Goal: Transaction & Acquisition: Purchase product/service

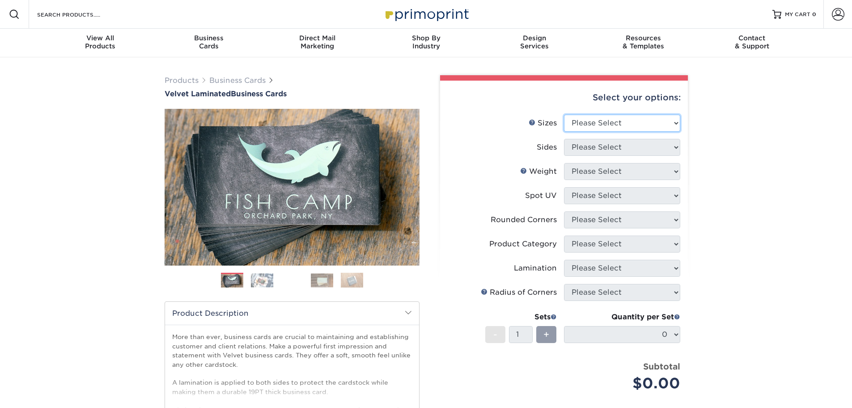
click at [628, 122] on select "Please Select 1.5" x 3.5" - Mini 1.75" x 3.5" - Mini 2" x 2" - Square 2" x 3" -…" at bounding box center [622, 123] width 116 height 17
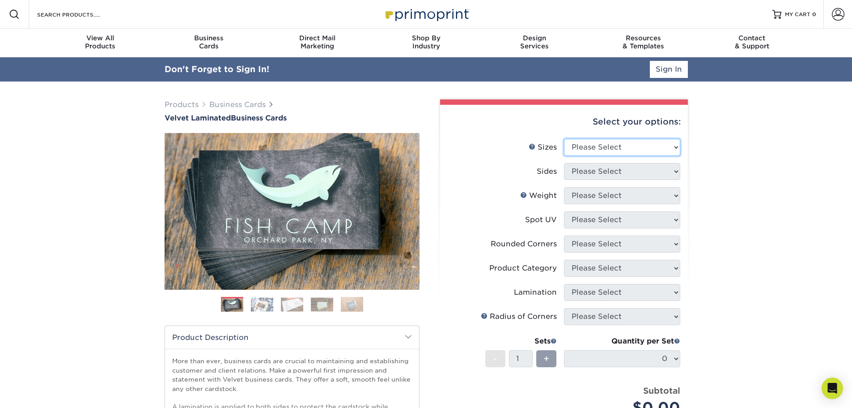
select select "2.00x3.50"
click at [564, 139] on select "Please Select 1.5" x 3.5" - Mini 1.75" x 3.5" - Mini 2" x 2" - Square 2" x 3" -…" at bounding box center [622, 147] width 116 height 17
click at [665, 69] on link "Sign In" at bounding box center [669, 69] width 38 height 17
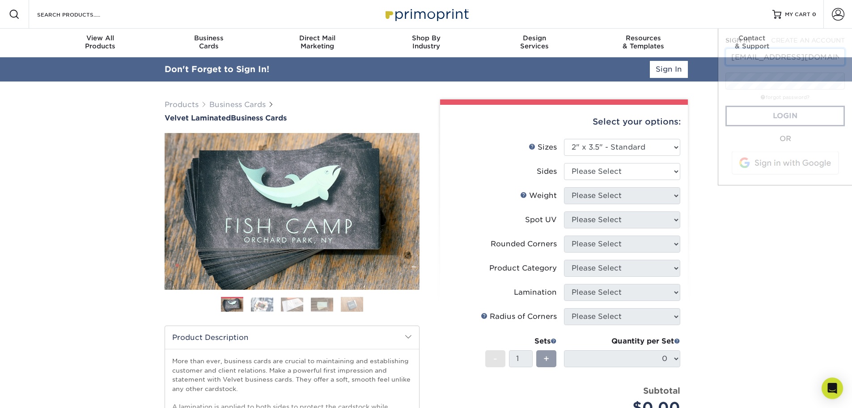
scroll to position [0, 32]
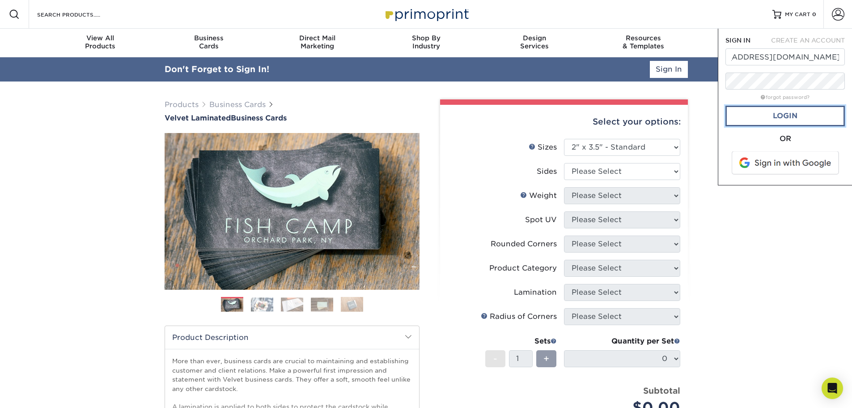
click at [798, 120] on link "Login" at bounding box center [785, 116] width 119 height 21
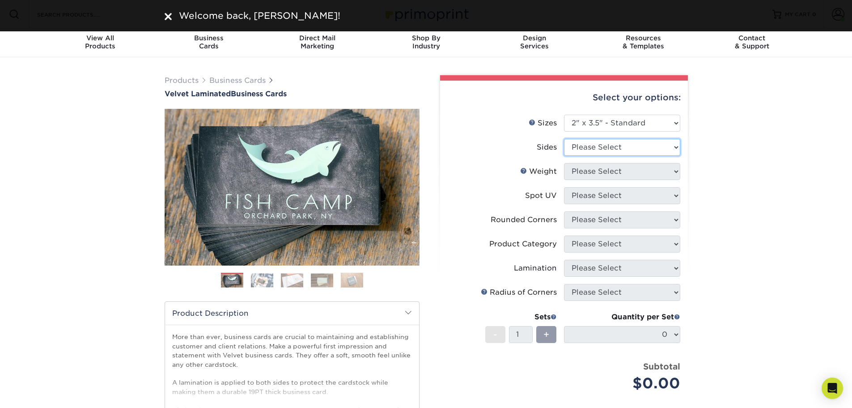
click at [599, 144] on select "Please Select Print Both Sides Print Front Only" at bounding box center [622, 147] width 116 height 17
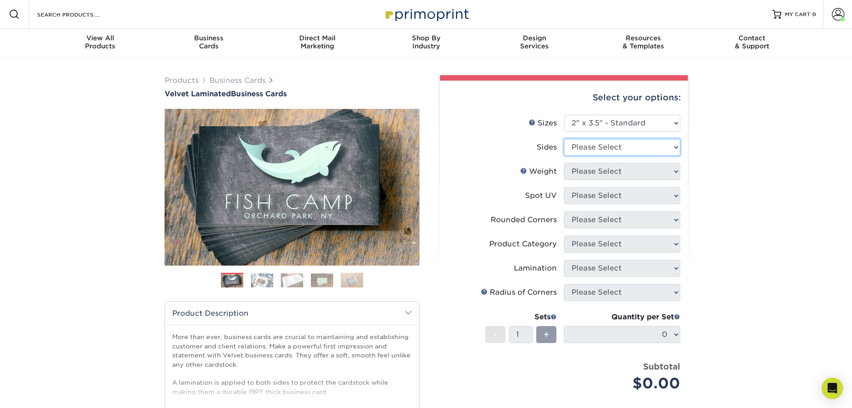
select select "13abbda7-1d64-4f25-8bb2-c179b224825d"
click at [564, 139] on select "Please Select Print Both Sides Print Front Only" at bounding box center [622, 147] width 116 height 17
click at [599, 180] on li "Weight Help Weight Please Select 16PT" at bounding box center [564, 175] width 233 height 24
click at [601, 170] on select "Please Select 16PT" at bounding box center [622, 171] width 116 height 17
select select "16PT"
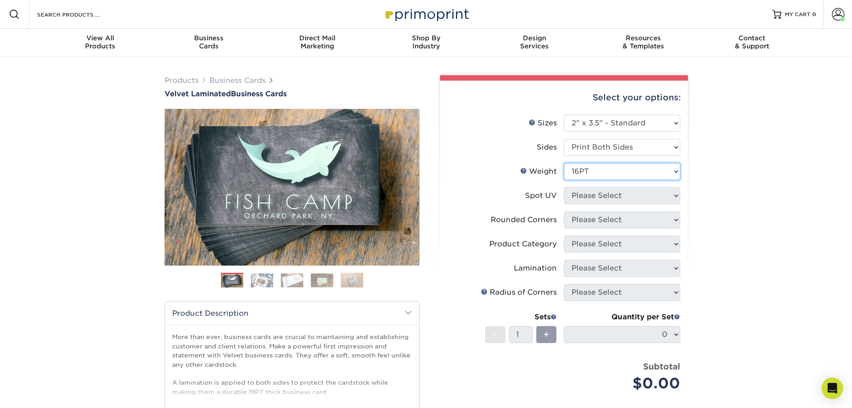
click at [564, 163] on select "Please Select 16PT" at bounding box center [622, 171] width 116 height 17
click at [607, 193] on select "Please Select No Spot UV Front and Back (Both Sides) Front Only Back Only" at bounding box center [622, 195] width 116 height 17
select select "3"
click at [564, 187] on select "Please Select No Spot UV Front and Back (Both Sides) Front Only Back Only" at bounding box center [622, 195] width 116 height 17
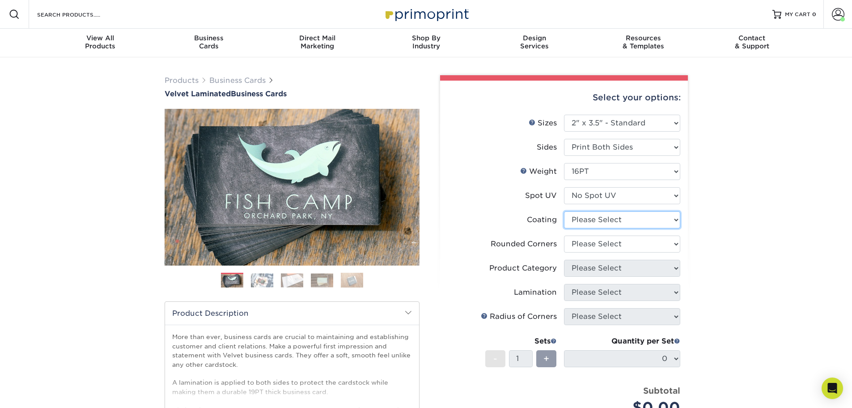
click at [596, 219] on select at bounding box center [622, 219] width 116 height 17
select select "3e7618de-abca-4bda-9f97-8b9129e913d8"
click at [564, 211] on select at bounding box center [622, 219] width 116 height 17
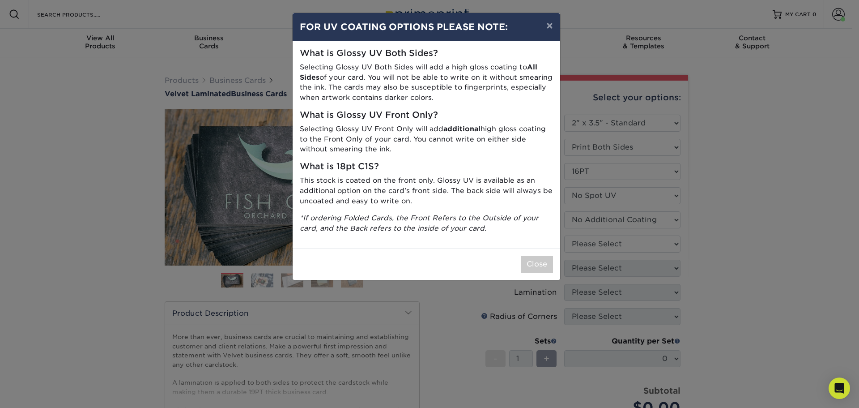
click at [517, 262] on div "Close" at bounding box center [426, 264] width 267 height 32
click at [535, 265] on button "Close" at bounding box center [537, 263] width 32 height 17
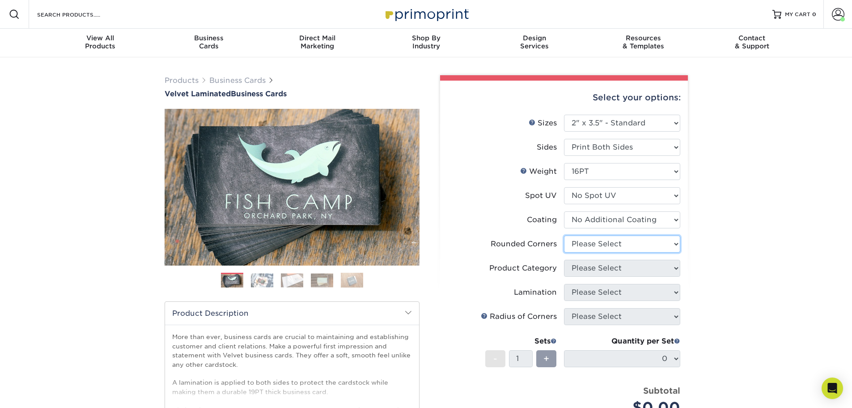
click at [586, 250] on select "Please Select Yes - Round 2 Corners Yes - Round 4 Corners No" at bounding box center [622, 243] width 116 height 17
select select "0"
click at [564, 235] on select "Please Select Yes - Round 2 Corners Yes - Round 4 Corners No" at bounding box center [622, 243] width 116 height 17
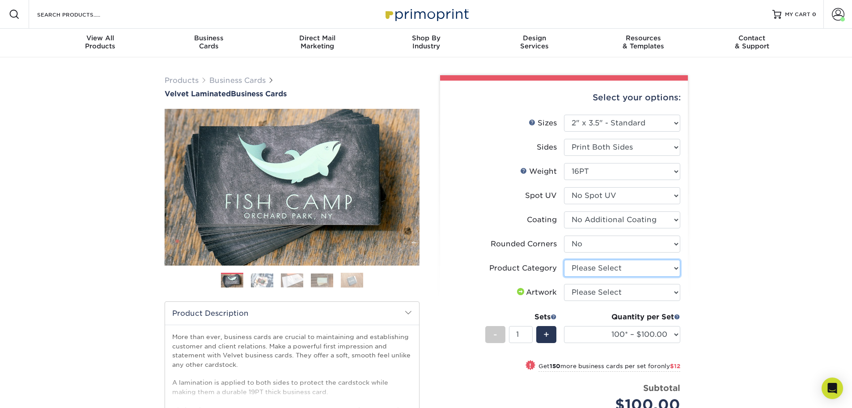
click at [578, 267] on select "Please Select Business Cards" at bounding box center [622, 267] width 116 height 17
select select "3b5148f1-0588-4f88-a218-97bcfdce65c1"
click at [564, 259] on select "Please Select Business Cards" at bounding box center [622, 267] width 116 height 17
click at [582, 293] on select "Please Select I will upload files I need a design - $100" at bounding box center [622, 292] width 116 height 17
select select "upload"
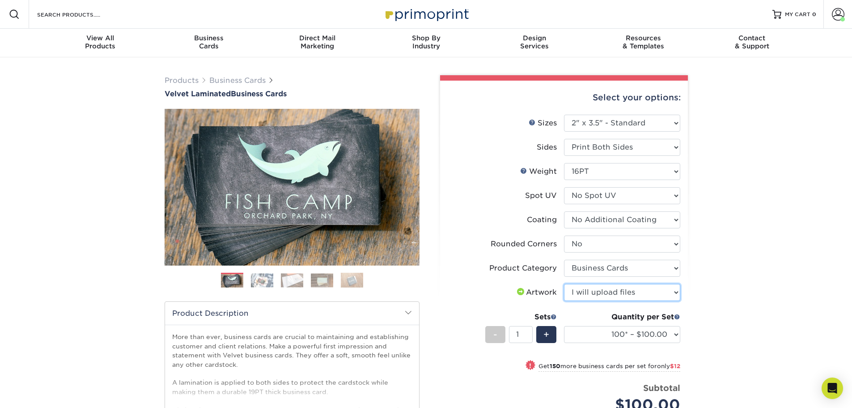
click at [564, 284] on select "Please Select I will upload files I need a design - $100" at bounding box center [622, 292] width 116 height 17
drag, startPoint x: 773, startPoint y: 310, endPoint x: 768, endPoint y: 305, distance: 6.0
click at [773, 309] on div "Products Business Cards Velvet Laminated Business Cards Previous Next" at bounding box center [426, 311] width 852 height 509
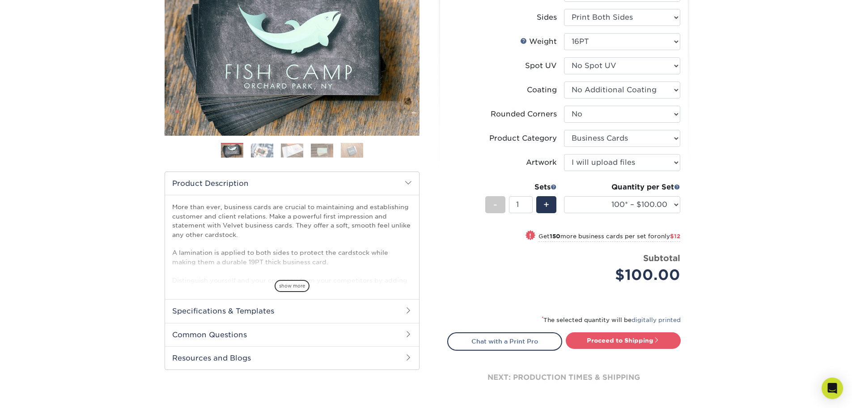
scroll to position [134, 0]
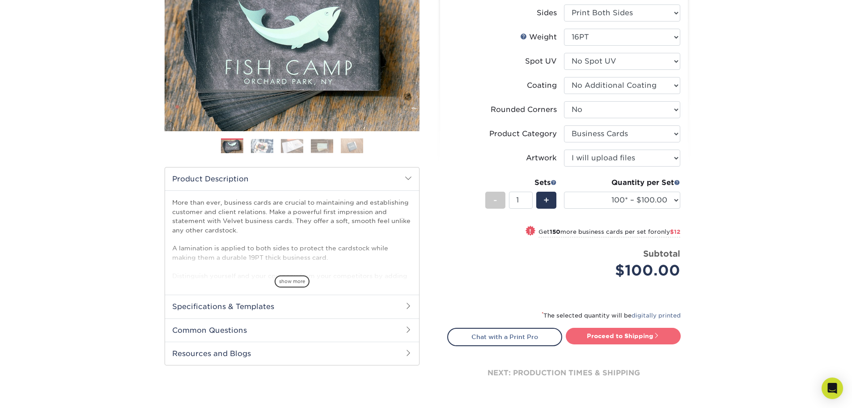
click at [642, 335] on link "Proceed to Shipping" at bounding box center [623, 335] width 115 height 16
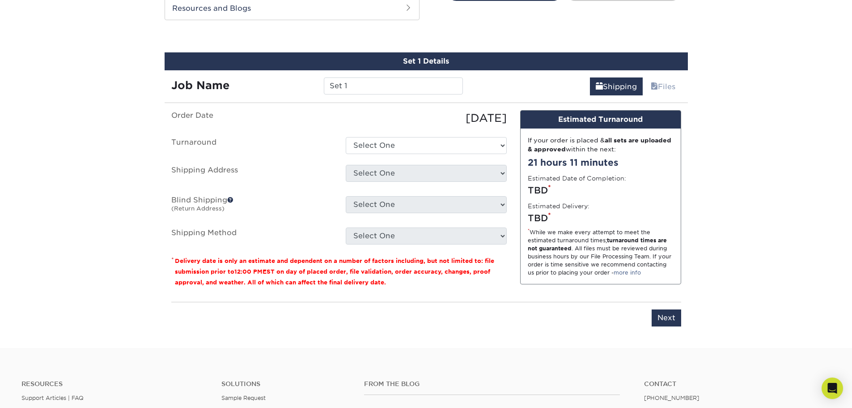
scroll to position [486, 0]
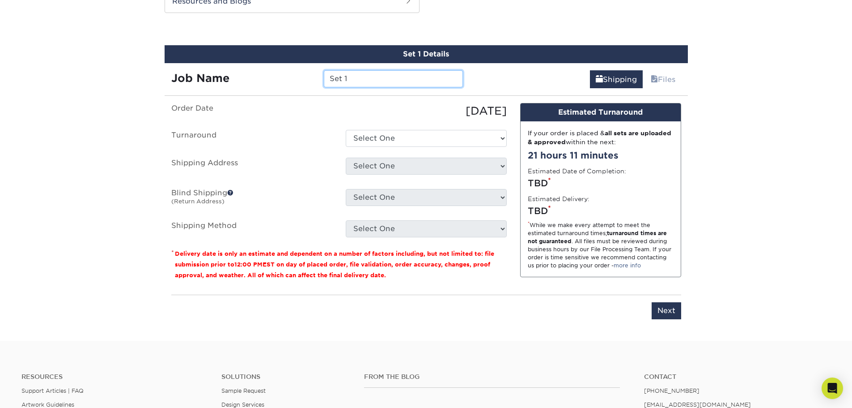
drag, startPoint x: 340, startPoint y: 81, endPoint x: 288, endPoint y: 78, distance: 52.9
click at [289, 78] on div "Job Name Set 1" at bounding box center [318, 78] width 306 height 17
type input "[PERSON_NAME]"
drag, startPoint x: 402, startPoint y: 139, endPoint x: 403, endPoint y: 144, distance: 5.5
click at [402, 140] on select "Select One 2-4 Business Days 2 Day Next Business Day" at bounding box center [426, 138] width 161 height 17
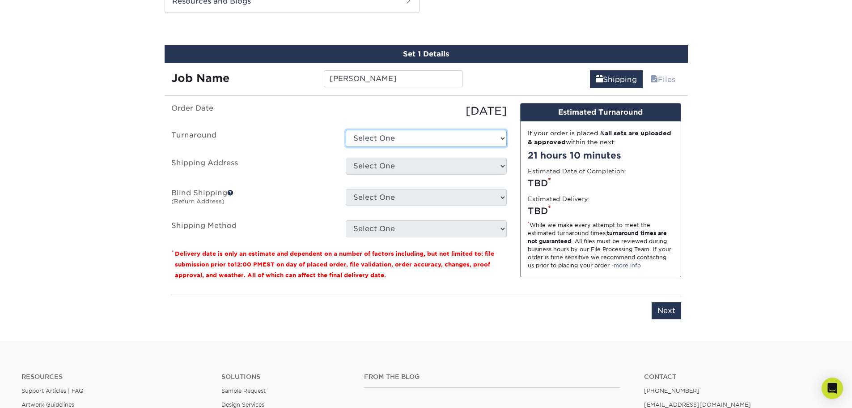
select select "2ada4704-3e6d-433a-a581-722d89888c56"
click at [346, 130] on select "Select One 2-4 Business Days 2 Day Next Business Day" at bounding box center [426, 138] width 161 height 17
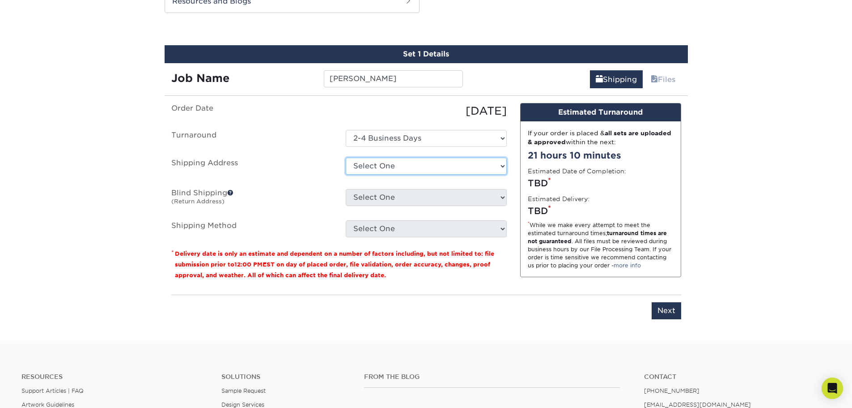
click at [389, 169] on select "Select One 1000 HEALTH PARK DR, BRENTWOOD, TN 1000 HEALTH PARK DR, BRENTWOOD, T…" at bounding box center [426, 165] width 161 height 17
select select "271482"
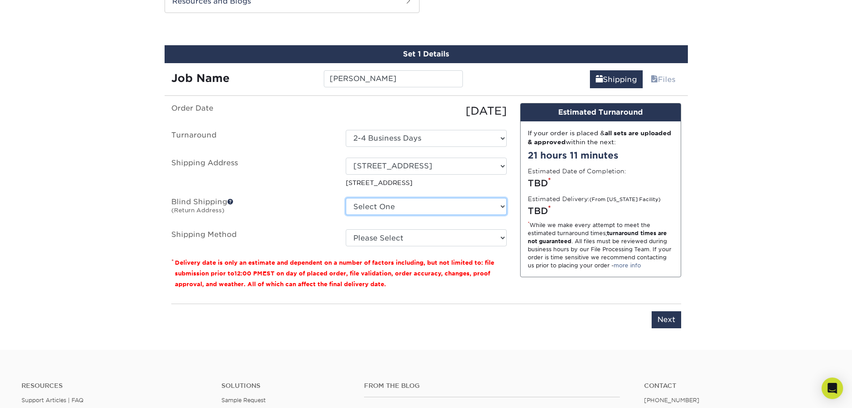
click at [469, 208] on select "Select One 1000 HEALTH PARK DR, BRENTWOOD, TN 1000 HEALTH PARK DR, BRENTWOOD, T…" at bounding box center [426, 206] width 161 height 17
click at [299, 218] on label "Blind Shipping (Return Address)" at bounding box center [252, 208] width 174 height 21
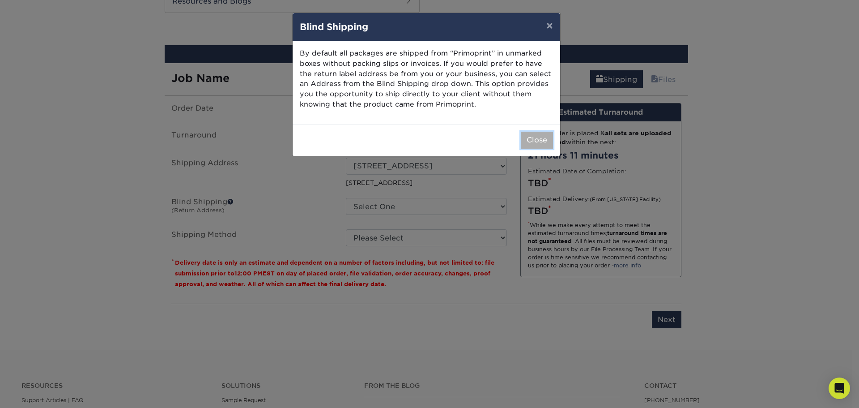
drag, startPoint x: 538, startPoint y: 138, endPoint x: 534, endPoint y: 143, distance: 6.1
click at [536, 140] on button "Close" at bounding box center [537, 140] width 32 height 17
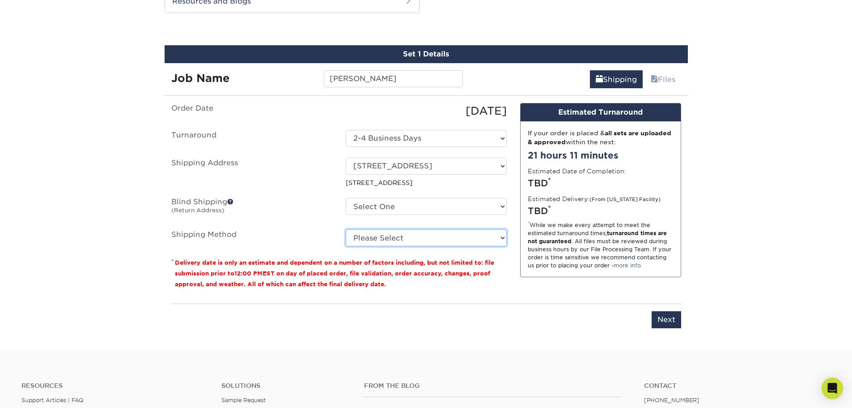
click at [441, 238] on select "Please Select Ground Shipping (+$7.84) 3 Day Shipping Service (+$15.34) 2 Day A…" at bounding box center [426, 237] width 161 height 17
select select "03"
click at [346, 229] on select "Please Select Ground Shipping (+$7.84) 3 Day Shipping Service (+$15.34) 2 Day A…" at bounding box center [426, 237] width 161 height 17
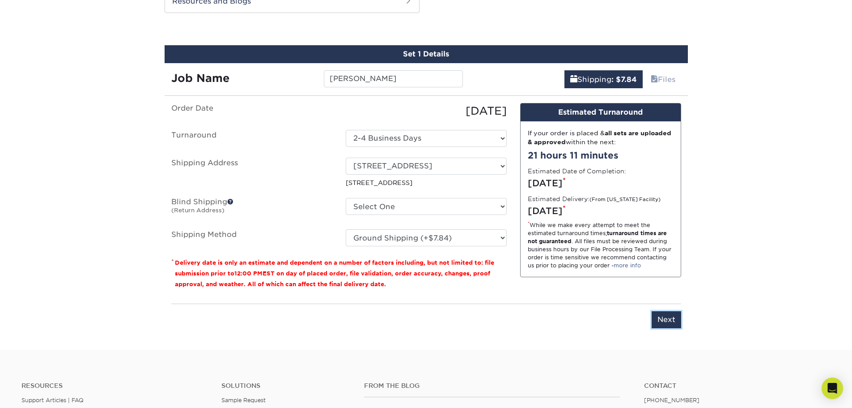
click at [662, 318] on input "Next" at bounding box center [667, 319] width 30 height 17
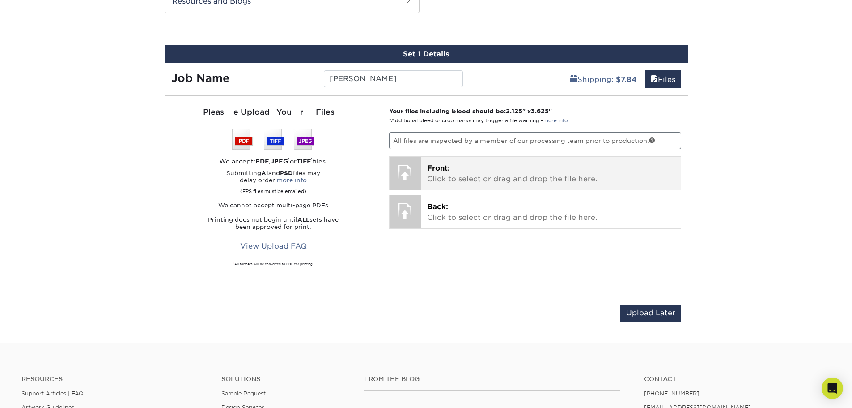
click at [431, 170] on span "Front:" at bounding box center [438, 168] width 23 height 8
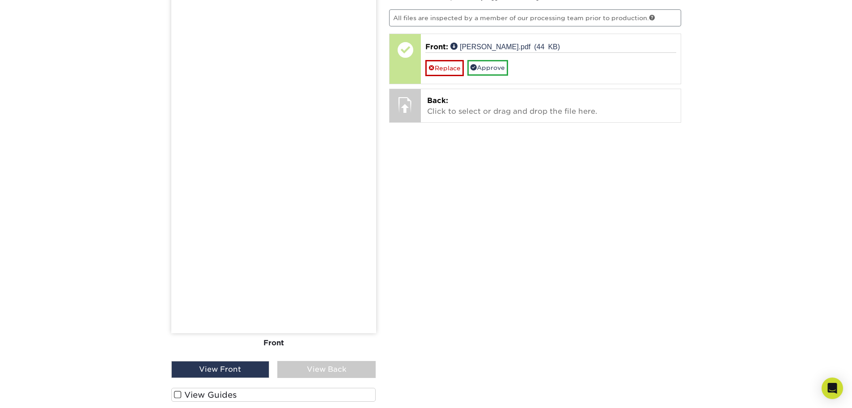
scroll to position [620, 0]
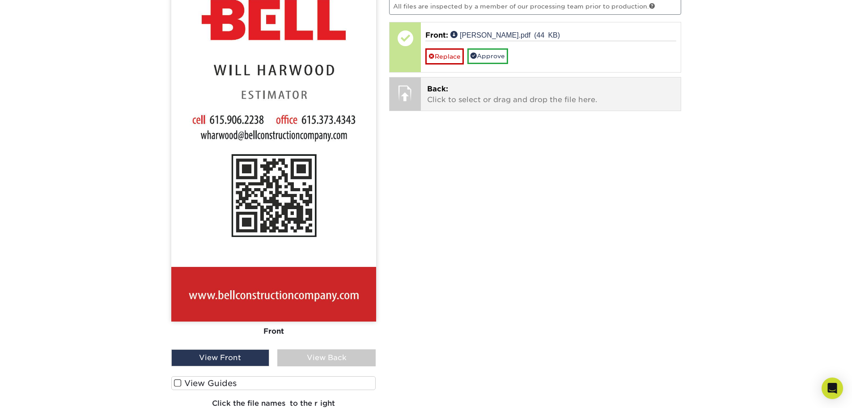
click at [485, 89] on p "Back: Click to select or drag and drop the file here." at bounding box center [550, 94] width 247 height 21
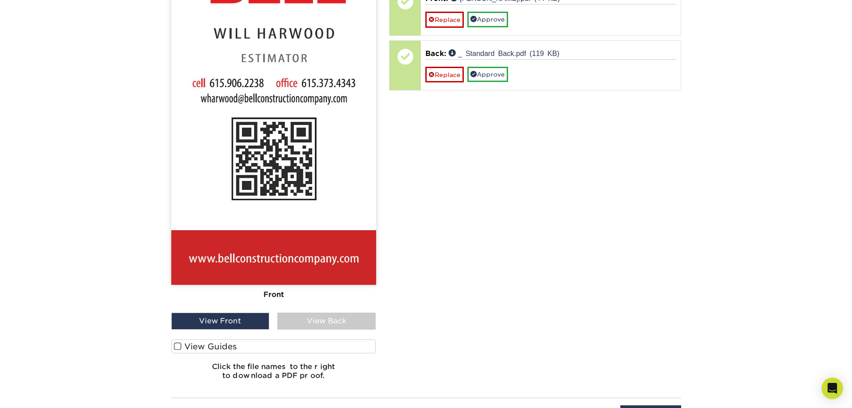
scroll to position [665, 0]
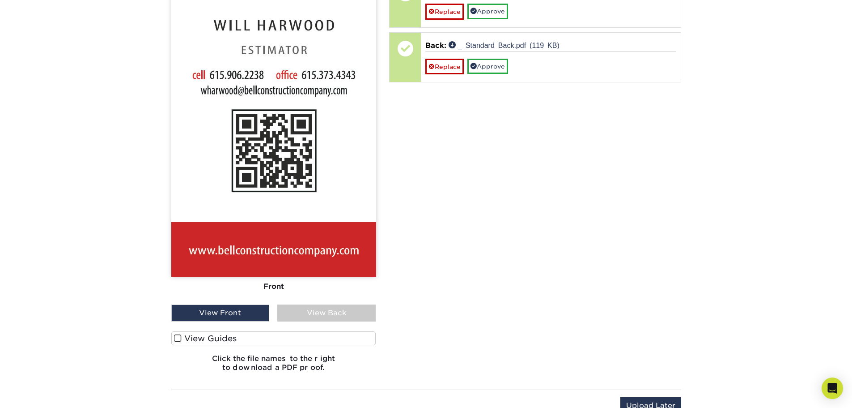
click at [364, 310] on div "View Back" at bounding box center [326, 312] width 98 height 17
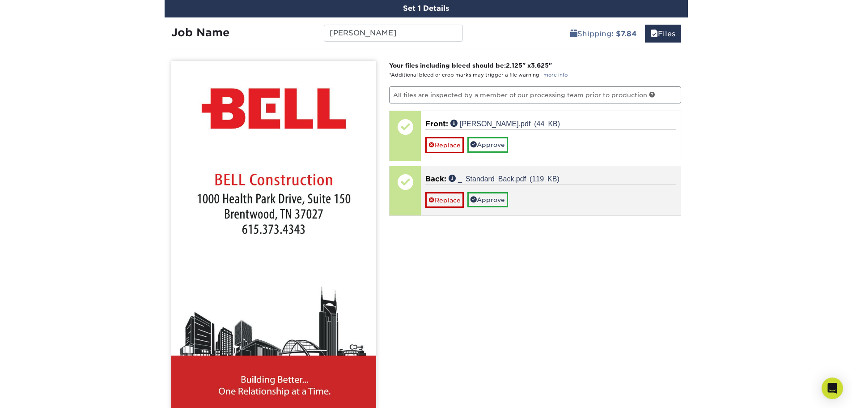
scroll to position [531, 0]
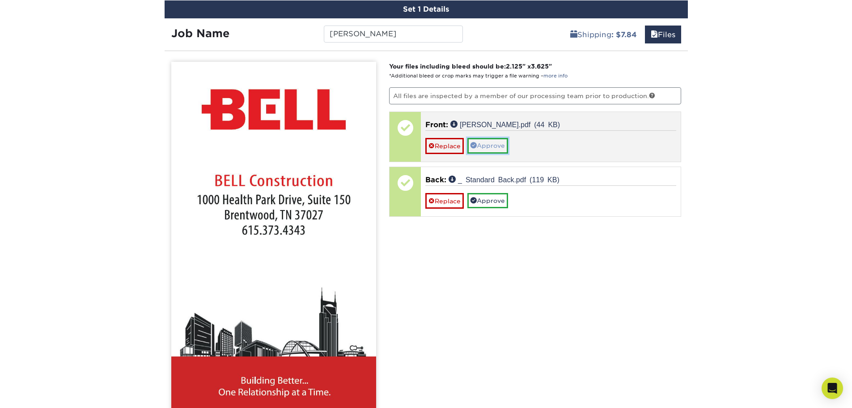
click at [488, 144] on link "Approve" at bounding box center [487, 145] width 41 height 15
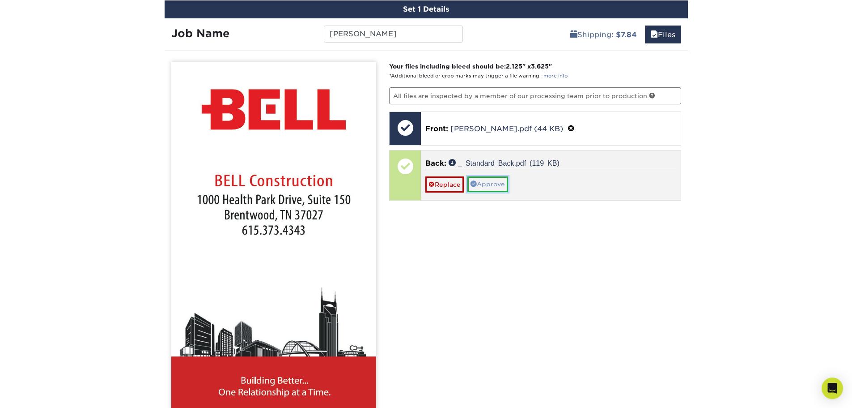
click at [480, 182] on link "Approve" at bounding box center [487, 183] width 41 height 15
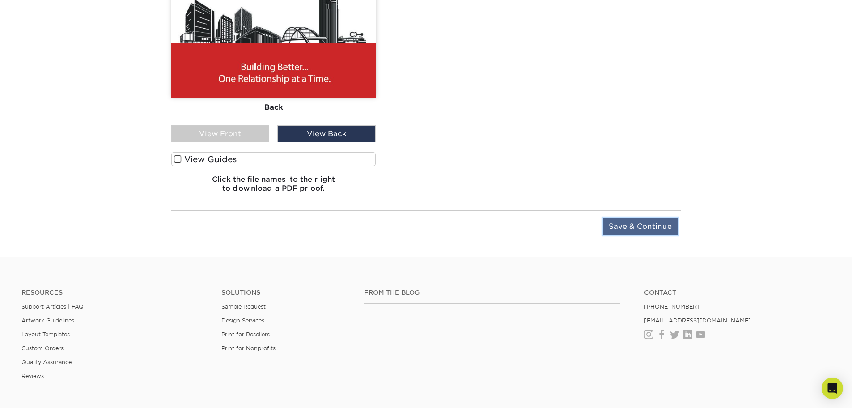
click at [664, 225] on input "Save & Continue" at bounding box center [640, 226] width 75 height 17
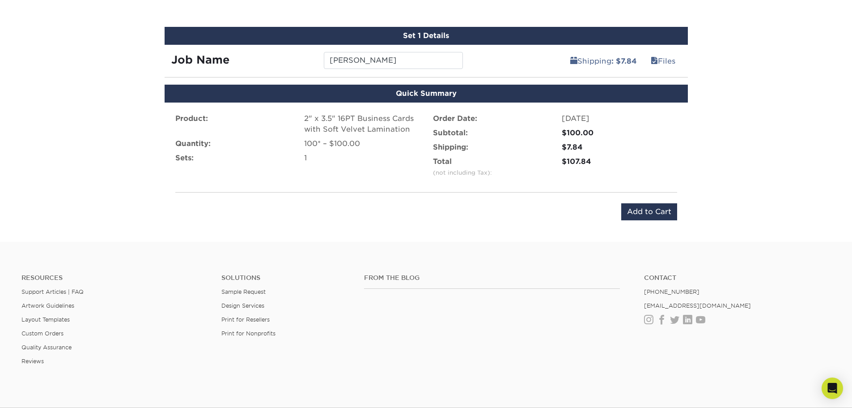
scroll to position [511, 0]
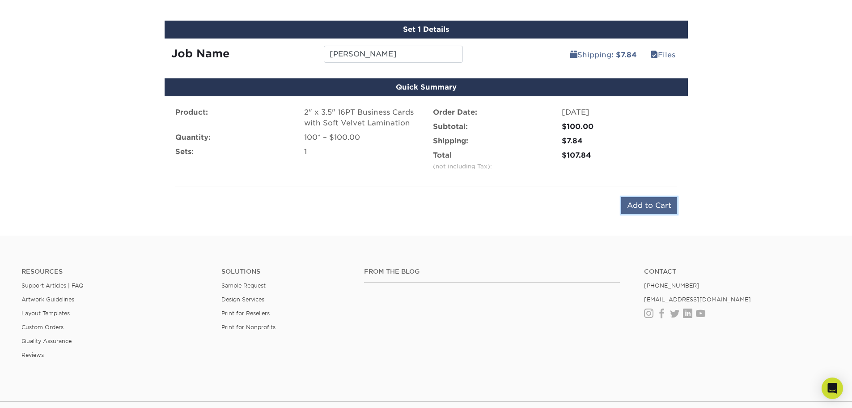
click at [665, 207] on input "Add to Cart" at bounding box center [649, 205] width 56 height 17
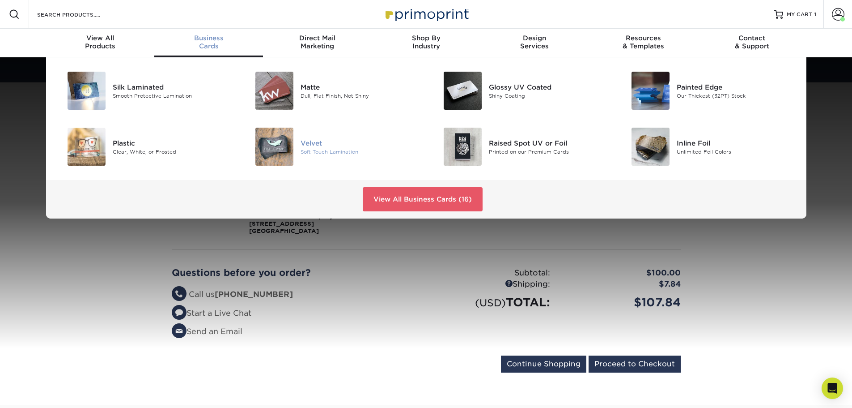
click at [295, 142] on div at bounding box center [269, 146] width 63 height 38
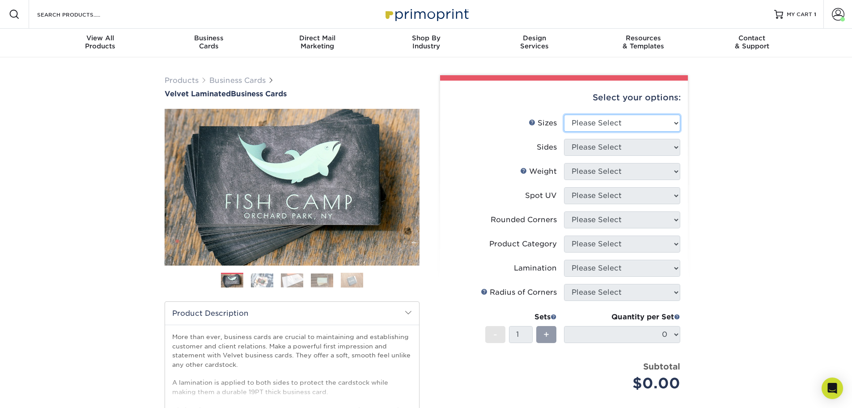
click at [596, 119] on select "Please Select 1.5" x 3.5" - Mini 1.75" x 3.5" - Mini 2" x 2" - Square 2" x 3" -…" at bounding box center [622, 123] width 116 height 17
select select "2.00x3.50"
click at [564, 115] on select "Please Select 1.5" x 3.5" - Mini 1.75" x 3.5" - Mini 2" x 2" - Square 2" x 3" -…" at bounding box center [622, 123] width 116 height 17
click at [617, 144] on select "Please Select Print Both Sides Print Front Only" at bounding box center [622, 147] width 116 height 17
select select "13abbda7-1d64-4f25-8bb2-c179b224825d"
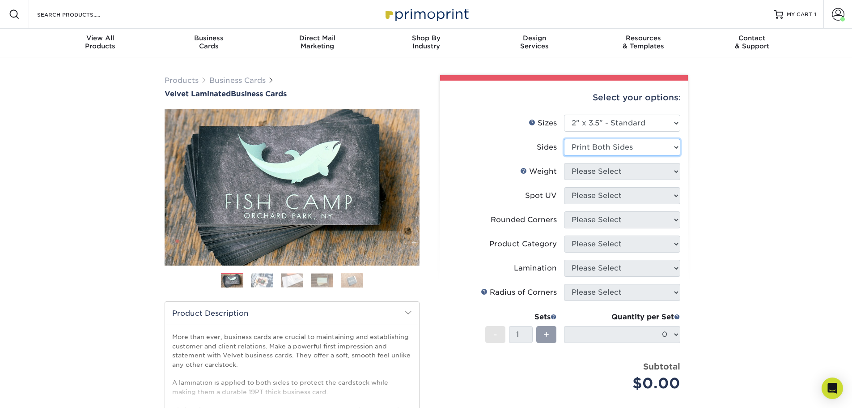
click at [564, 139] on select "Please Select Print Both Sides Print Front Only" at bounding box center [622, 147] width 116 height 17
click at [636, 168] on select "Please Select 16PT" at bounding box center [622, 171] width 116 height 17
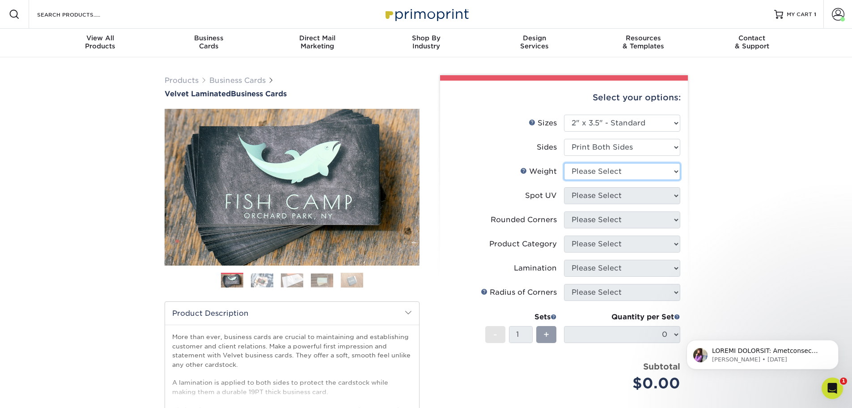
select select "16PT"
click at [564, 163] on select "Please Select 16PT" at bounding box center [622, 171] width 116 height 17
drag, startPoint x: 622, startPoint y: 196, endPoint x: 626, endPoint y: 184, distance: 12.5
click at [622, 196] on select "Please Select No Spot UV Front and Back (Both Sides) Front Only Back Only" at bounding box center [622, 195] width 116 height 17
select select "3"
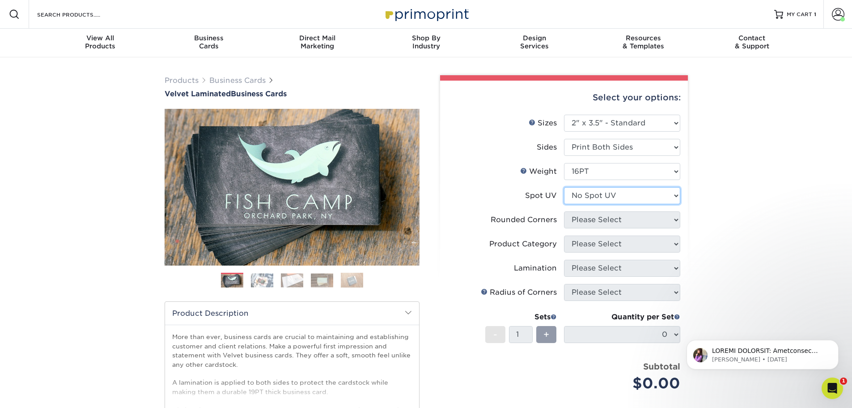
click at [564, 187] on select "Please Select No Spot UV Front and Back (Both Sides) Front Only Back Only" at bounding box center [622, 195] width 116 height 17
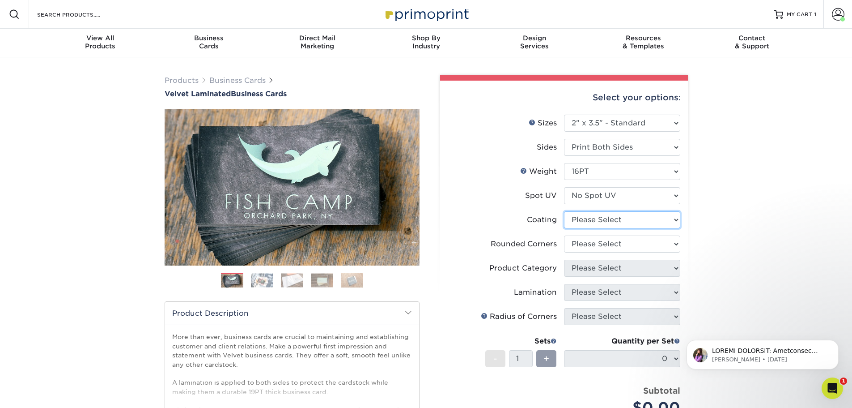
click at [621, 216] on select at bounding box center [622, 219] width 116 height 17
select select "3e7618de-abca-4bda-9f97-8b9129e913d8"
click at [564, 211] on select at bounding box center [622, 219] width 116 height 17
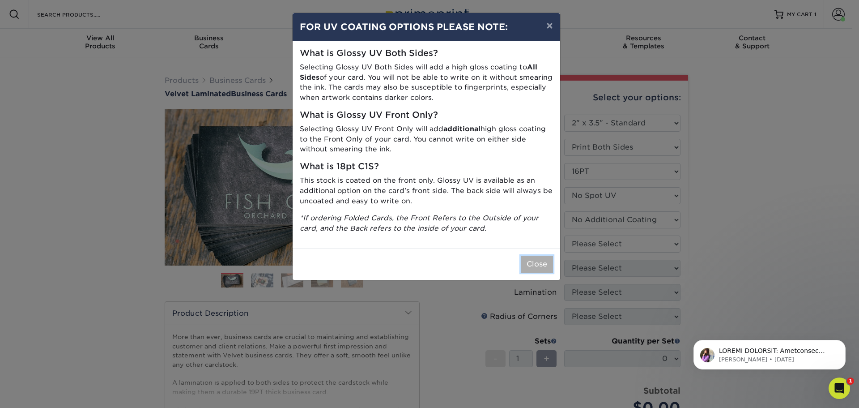
click at [546, 261] on button "Close" at bounding box center [537, 263] width 32 height 17
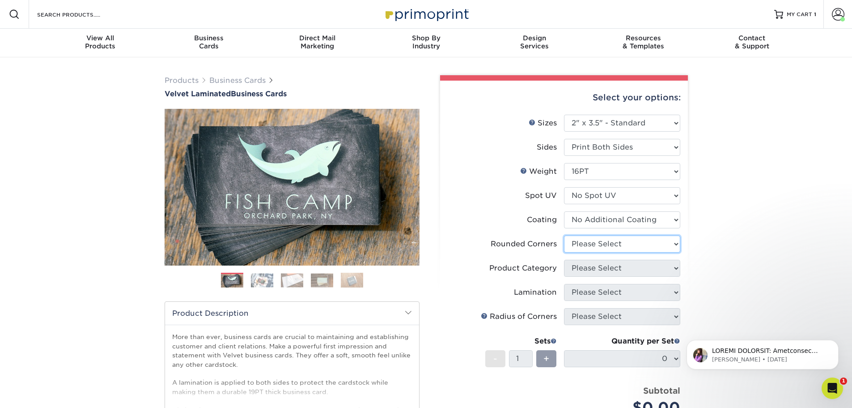
click at [579, 243] on select "Please Select Yes - Round 2 Corners Yes - Round 4 Corners No" at bounding box center [622, 243] width 116 height 17
select select "0"
click at [564, 235] on select "Please Select Yes - Round 2 Corners Yes - Round 4 Corners No" at bounding box center [622, 243] width 116 height 17
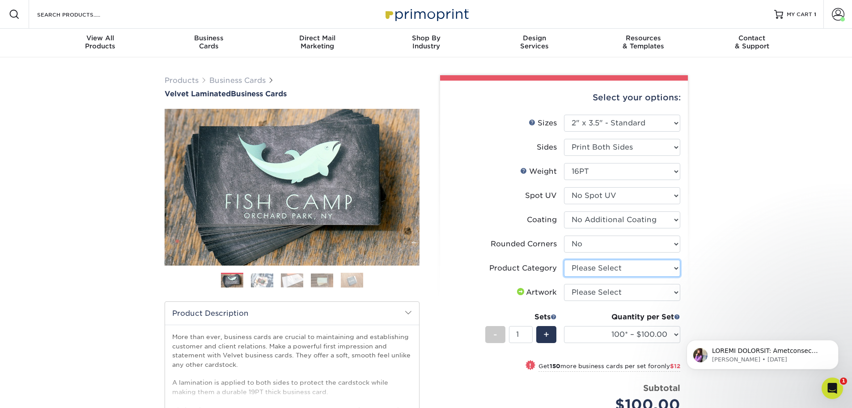
click at [648, 264] on select "Please Select Business Cards" at bounding box center [622, 267] width 116 height 17
select select "3b5148f1-0588-4f88-a218-97bcfdce65c1"
click at [564, 259] on select "Please Select Business Cards" at bounding box center [622, 267] width 116 height 17
click at [636, 297] on select "Please Select I will upload files I need a design - $100" at bounding box center [622, 292] width 116 height 17
select select "upload"
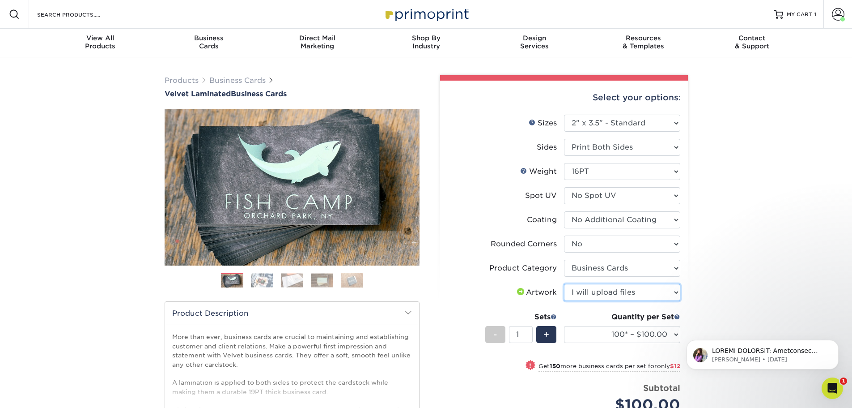
click at [564, 284] on select "Please Select I will upload files I need a design - $100" at bounding box center [622, 292] width 116 height 17
click at [779, 242] on div "Products Business Cards Velvet Laminated Business Cards Previous Next" at bounding box center [426, 311] width 852 height 509
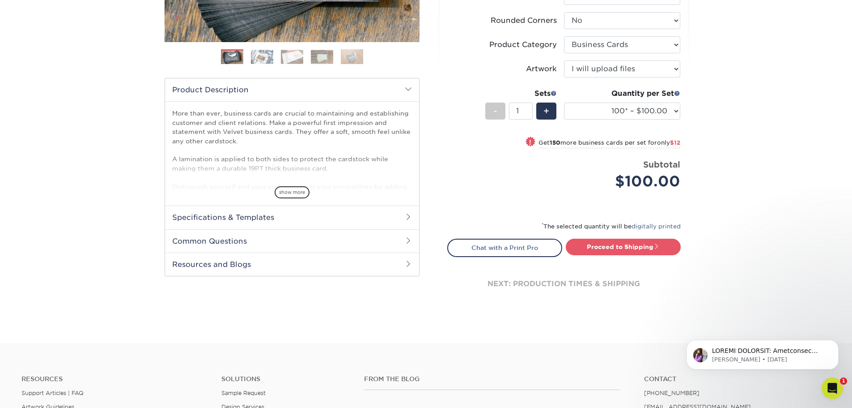
scroll to position [224, 0]
click at [658, 236] on div "* The selected quantity will be digitally printed" at bounding box center [563, 229] width 233 height 18
click at [658, 246] on span at bounding box center [657, 245] width 6 height 6
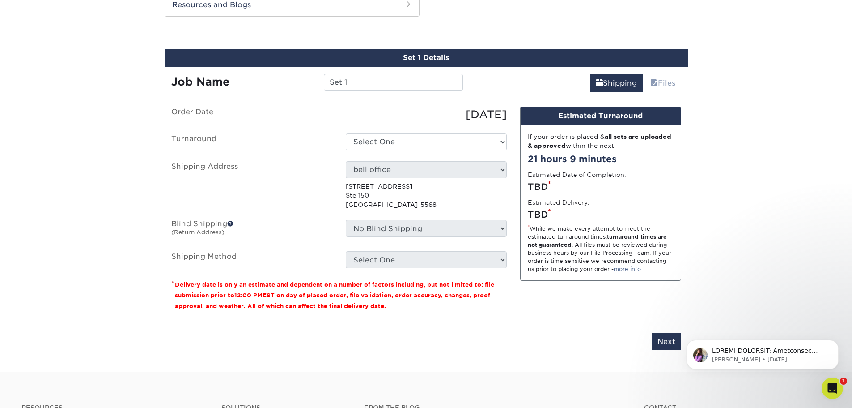
scroll to position [486, 0]
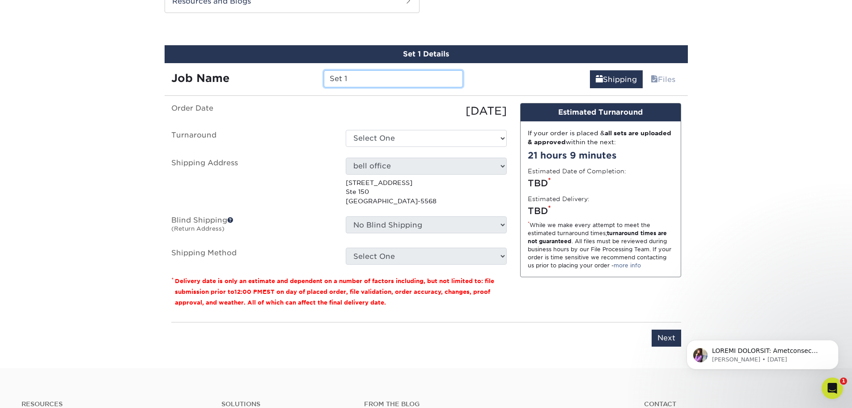
drag, startPoint x: 359, startPoint y: 78, endPoint x: 286, endPoint y: 78, distance: 72.9
click at [288, 77] on div "Job Name Set 1" at bounding box center [318, 78] width 306 height 17
type input "[PERSON_NAME]"
drag, startPoint x: 314, startPoint y: 147, endPoint x: 319, endPoint y: 147, distance: 4.9
click at [318, 147] on ul "Order Date 09/23/2025 Turnaround Select One 2-4 Business Days 2 Day Next Busine…" at bounding box center [338, 183] width 335 height 161
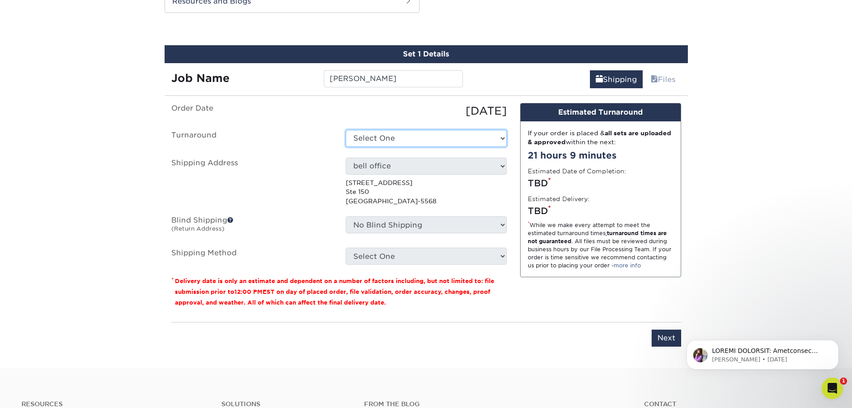
click at [396, 138] on select "Select One 2-4 Business Days 2 Day Next Business Day" at bounding box center [426, 138] width 161 height 17
select select "2ada4704-3e6d-433a-a581-722d89888c56"
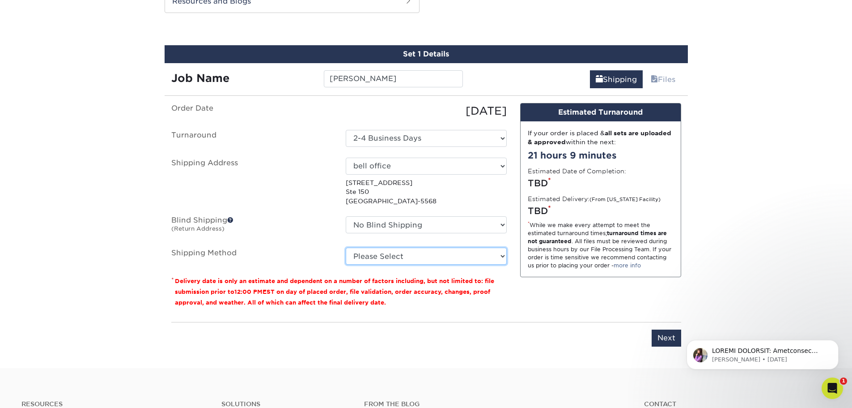
click at [491, 255] on select "Please Select Ground Shipping (+$7.84) 3 Day Shipping Service (+$15.34) 2 Day A…" at bounding box center [426, 255] width 161 height 17
select select "03"
click at [346, 247] on select "Please Select Ground Shipping (+$7.84) 3 Day Shipping Service (+$15.34) 2 Day A…" at bounding box center [426, 255] width 161 height 17
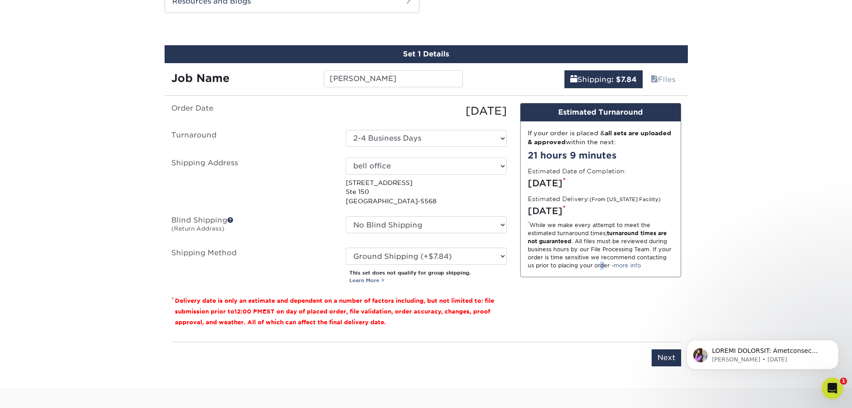
click at [606, 289] on div "Design Estimated Turnaround If your order is placed & all sets are uploaded & a…" at bounding box center [601, 218] width 174 height 231
click at [660, 347] on div "Please enter job name and select desired turnaround time, shipping address and …" at bounding box center [426, 353] width 510 height 25
click at [661, 361] on input "Next" at bounding box center [667, 357] width 30 height 17
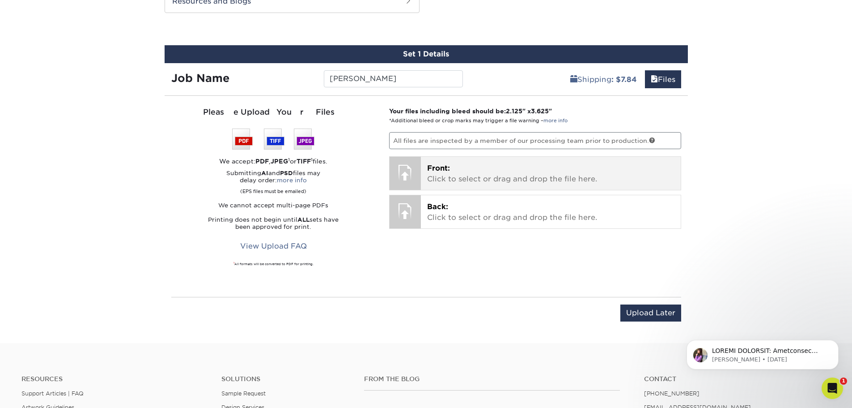
click at [512, 166] on p "Front: Click to select or drag and drop the file here." at bounding box center [550, 173] width 247 height 21
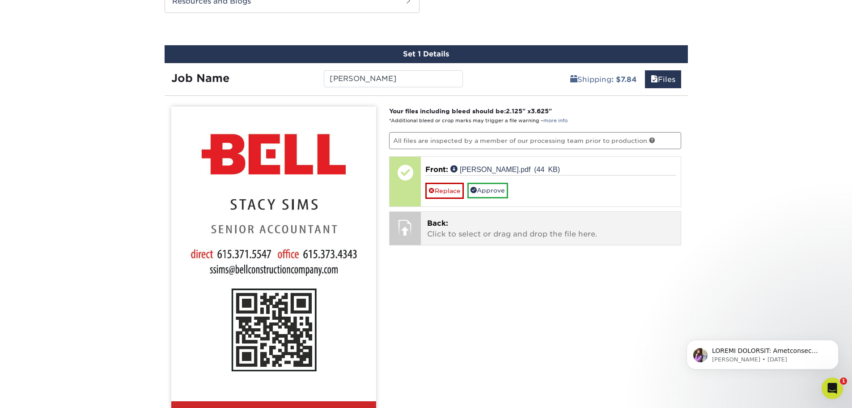
click at [406, 209] on div "Your files including bleed should be: 2.125 " x 3.625 " *Additional bleed or cr…" at bounding box center [535, 332] width 306 height 452
click at [477, 240] on div "Back: Click to select or drag and drop the file here. Choose file" at bounding box center [551, 228] width 260 height 33
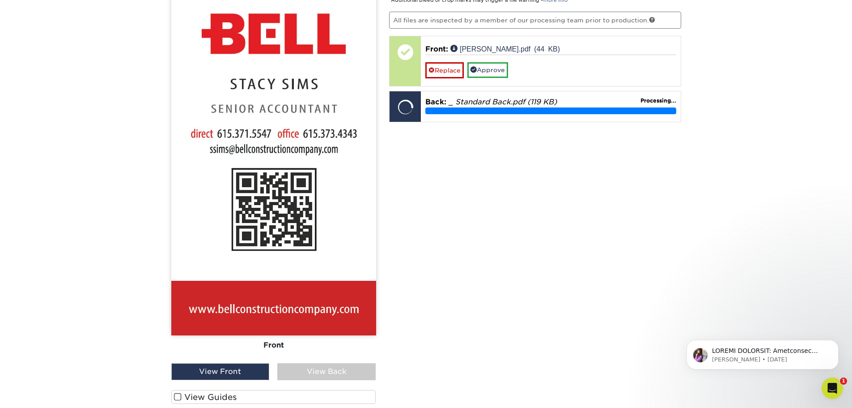
scroll to position [620, 0]
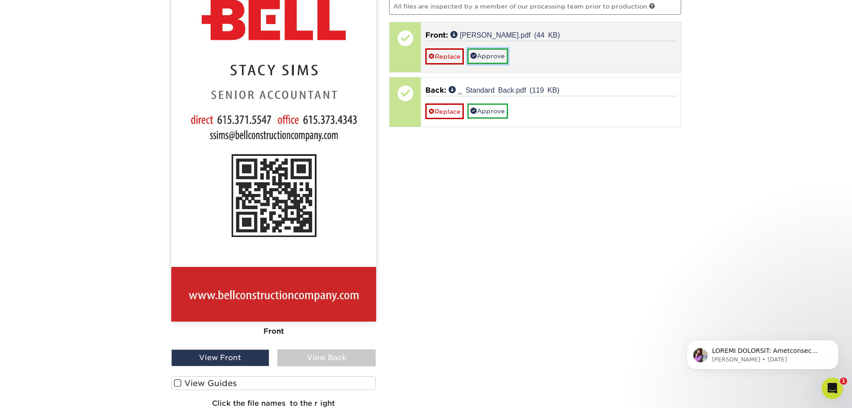
click at [481, 54] on link "Approve" at bounding box center [487, 55] width 41 height 15
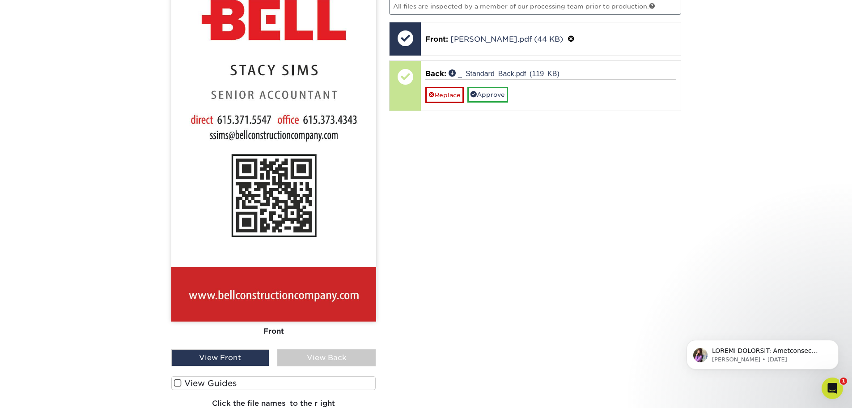
click at [340, 357] on div "View Back" at bounding box center [326, 357] width 98 height 17
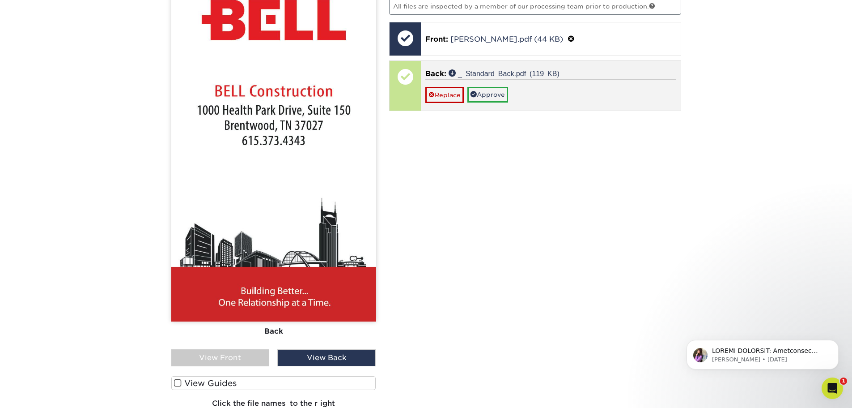
click at [481, 104] on div "Back: _ Standard Back.pdf (119 KB) Replace Approve" at bounding box center [551, 85] width 260 height 49
click at [504, 97] on link "Approve" at bounding box center [487, 94] width 41 height 15
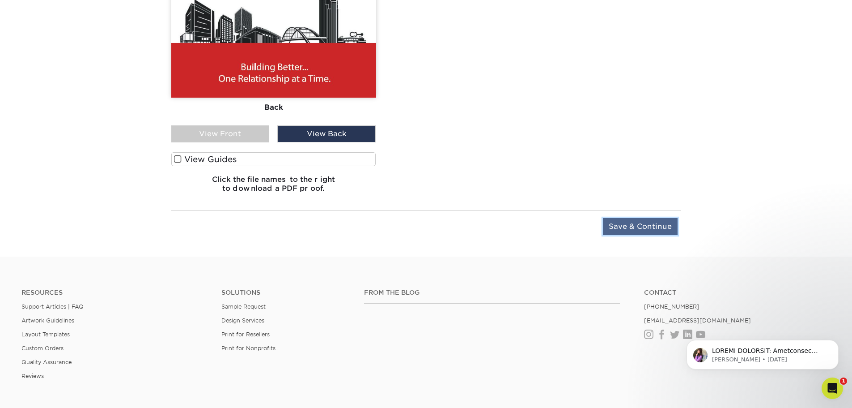
click at [657, 224] on input "Save & Continue" at bounding box center [640, 226] width 75 height 17
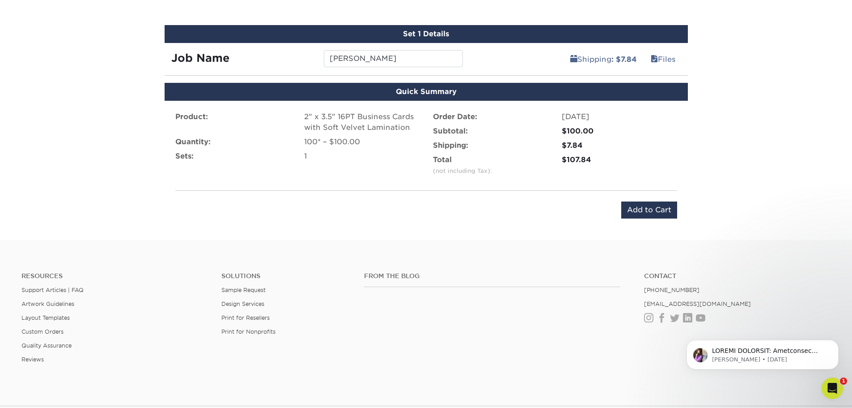
scroll to position [556, 0]
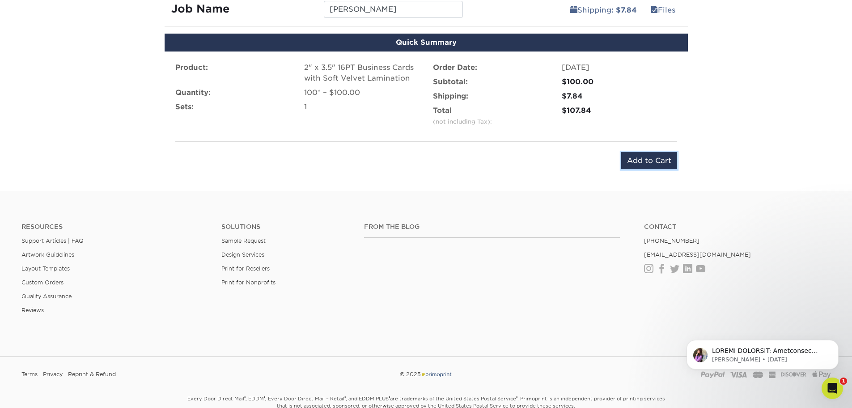
click at [648, 164] on input "Add to Cart" at bounding box center [649, 160] width 56 height 17
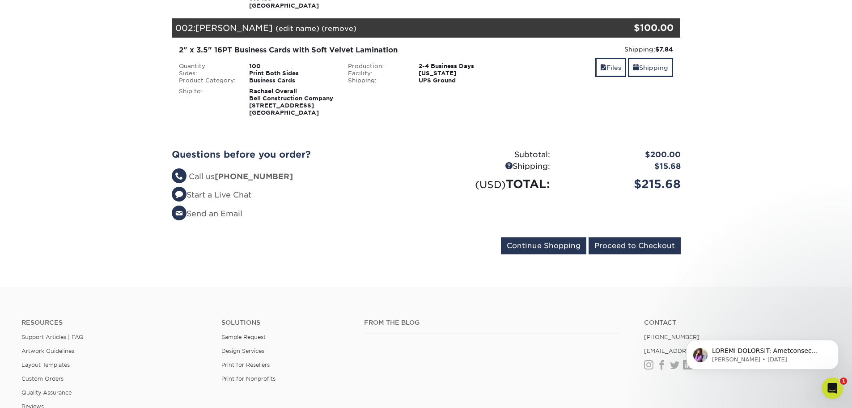
scroll to position [268, 0]
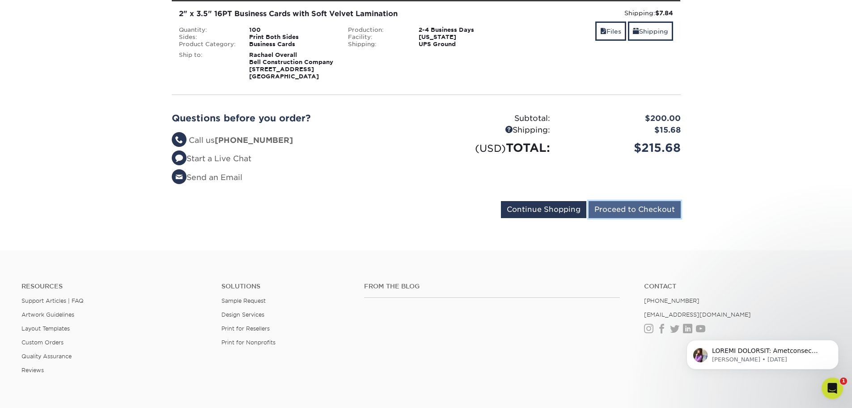
click at [658, 216] on input "Proceed to Checkout" at bounding box center [635, 209] width 92 height 17
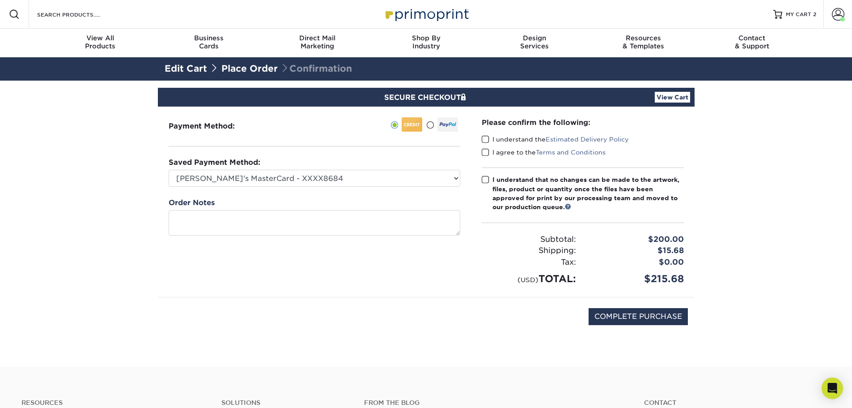
click at [487, 144] on div "I understand the Estimated Delivery Policy" at bounding box center [583, 141] width 202 height 13
click at [486, 139] on span at bounding box center [486, 139] width 8 height 8
click at [0, 0] on input "I understand the Estimated Delivery Policy" at bounding box center [0, 0] width 0 height 0
drag, startPoint x: 484, startPoint y: 153, endPoint x: 492, endPoint y: 168, distance: 17.0
click at [485, 153] on span at bounding box center [486, 152] width 8 height 8
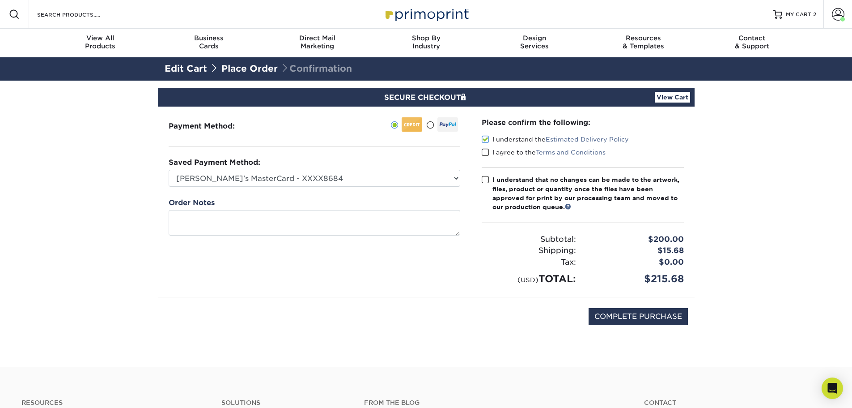
click at [0, 0] on input "I agree to the Terms and Conditions" at bounding box center [0, 0] width 0 height 0
click at [484, 181] on span at bounding box center [486, 179] width 8 height 8
click at [0, 0] on input "I understand that no changes can be made to the artwork, files, product or quan…" at bounding box center [0, 0] width 0 height 0
drag, startPoint x: 665, startPoint y: 314, endPoint x: 729, endPoint y: 216, distance: 117.0
click at [665, 313] on input "COMPLETE PURCHASE" at bounding box center [638, 316] width 99 height 17
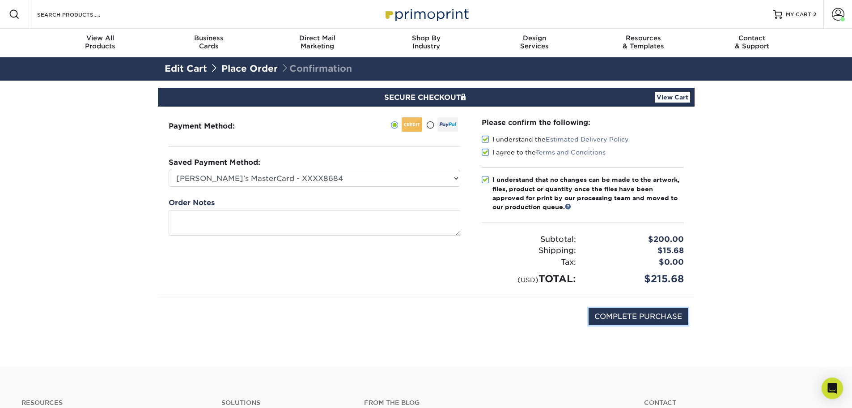
type input "PROCESSING, PLEASE WAIT..."
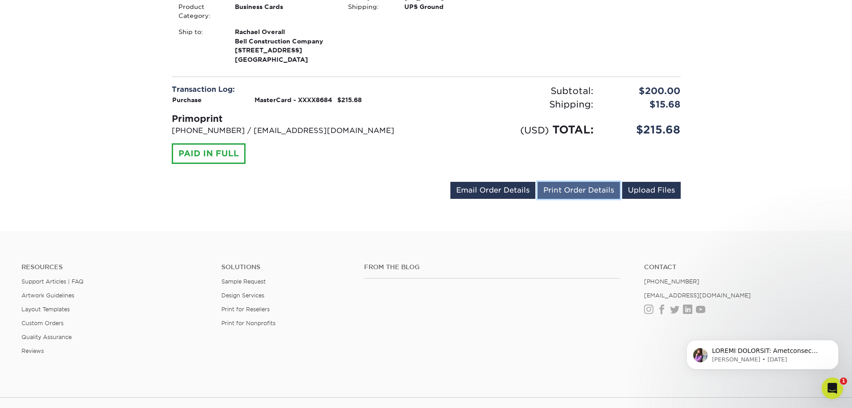
click at [594, 199] on link "Print Order Details" at bounding box center [579, 190] width 82 height 17
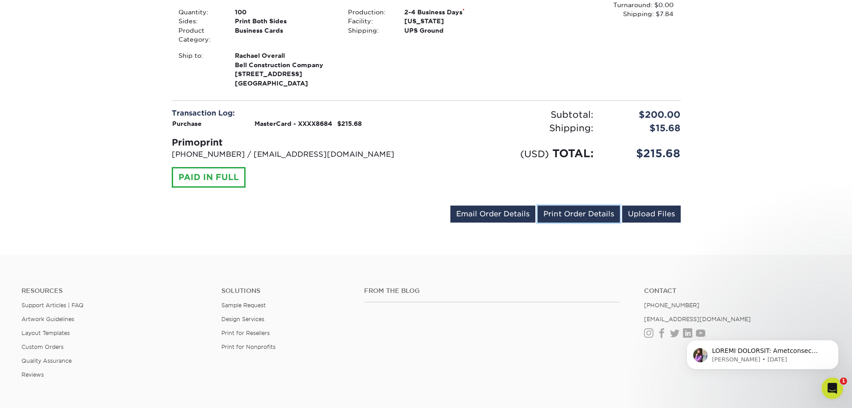
scroll to position [403, 0]
